Goal: Book appointment/travel/reservation

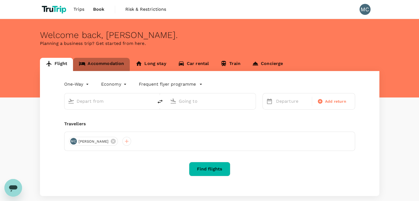
click at [109, 67] on link "Accommodation" at bounding box center [101, 64] width 57 height 13
